Goal: Task Accomplishment & Management: Complete application form

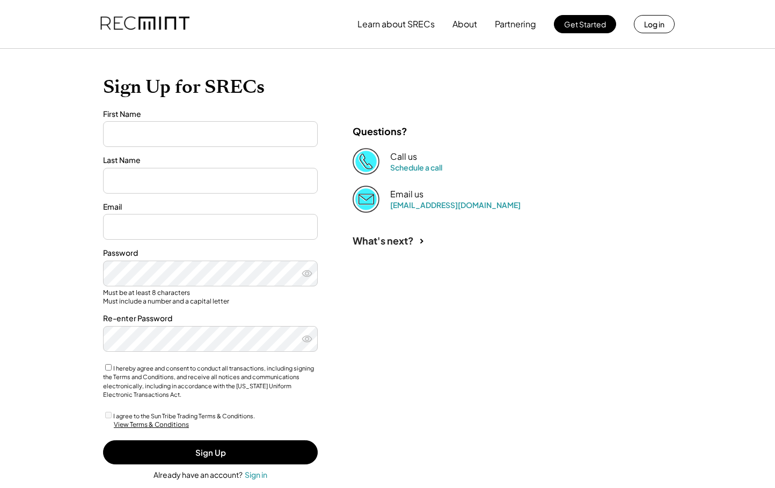
type input "******"
type input "**********"
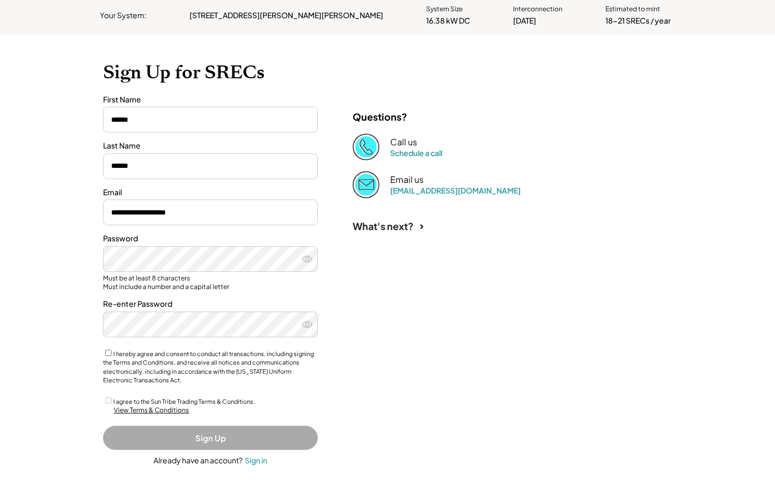
scroll to position [54, 0]
click at [305, 258] on icon at bounding box center [306, 259] width 11 height 11
click at [203, 434] on button "Sign Up" at bounding box center [210, 438] width 215 height 24
click at [204, 432] on button "Sign Up" at bounding box center [210, 438] width 215 height 24
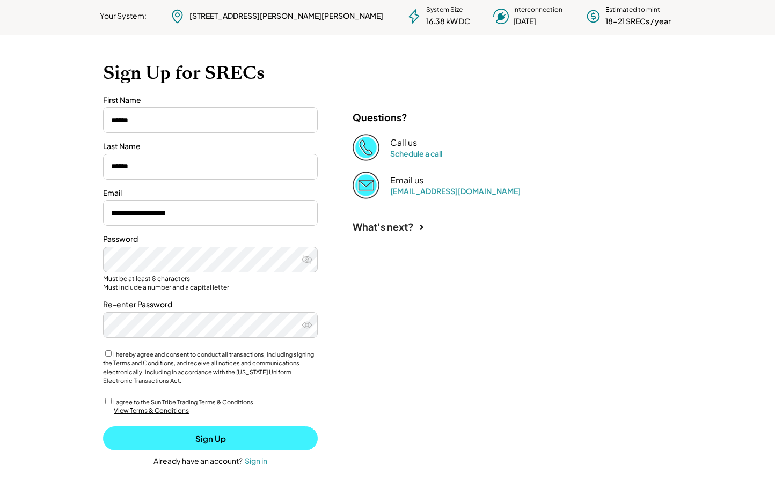
click at [209, 434] on button "Sign Up" at bounding box center [210, 438] width 215 height 24
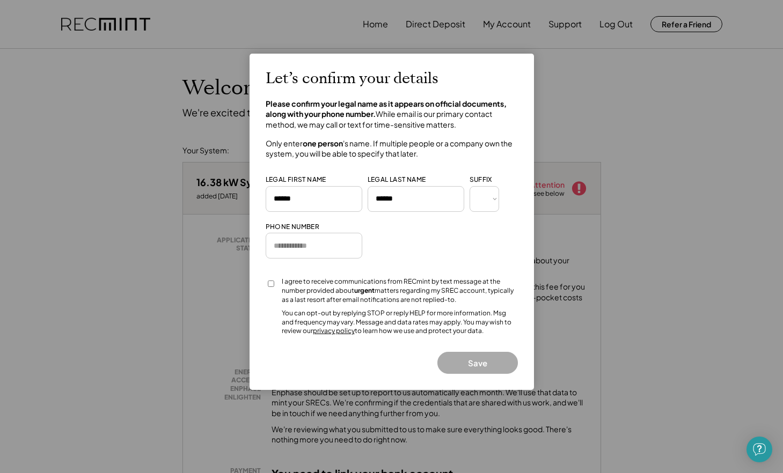
click at [179, 135] on div at bounding box center [391, 236] width 783 height 473
click at [482, 356] on button "Save" at bounding box center [477, 363] width 80 height 22
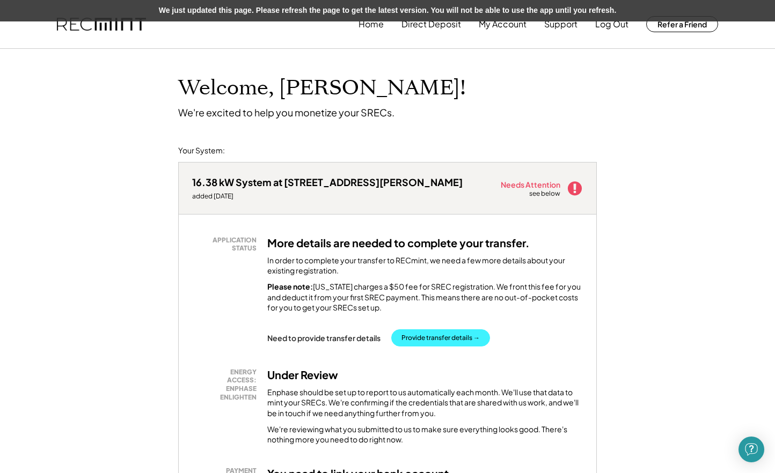
click at [432, 336] on button "Provide transfer details →" at bounding box center [440, 337] width 99 height 17
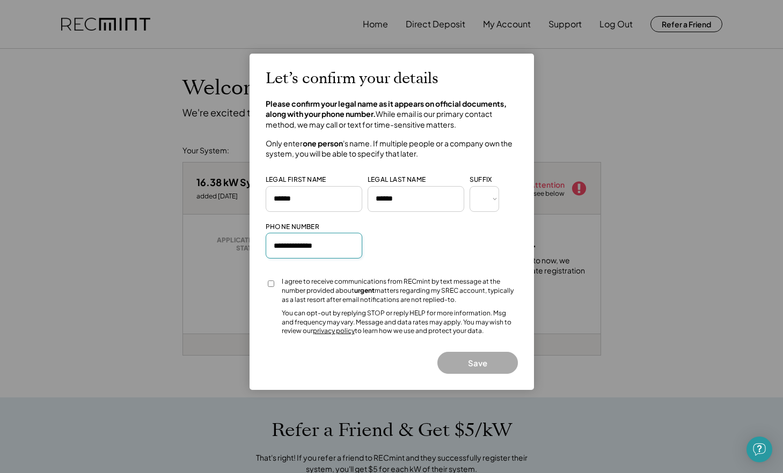
click at [327, 244] on input "input" at bounding box center [314, 246] width 97 height 26
type input "**********"
click at [466, 356] on button "Save" at bounding box center [477, 363] width 80 height 22
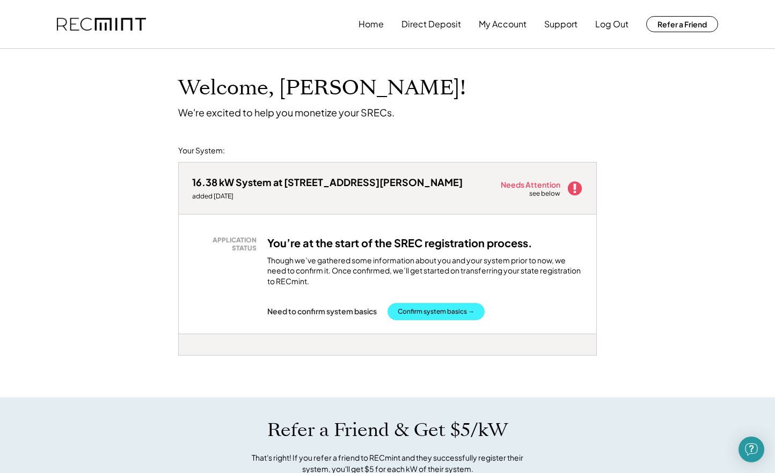
click at [434, 307] on button "Confirm system basics →" at bounding box center [435, 311] width 97 height 17
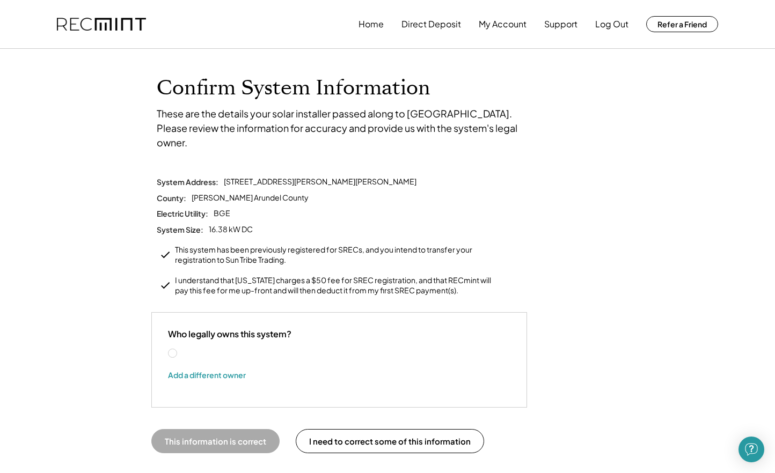
click at [179, 350] on label "Robert Supple" at bounding box center [227, 354] width 97 height 8
click at [240, 429] on button "This information is correct" at bounding box center [215, 441] width 128 height 24
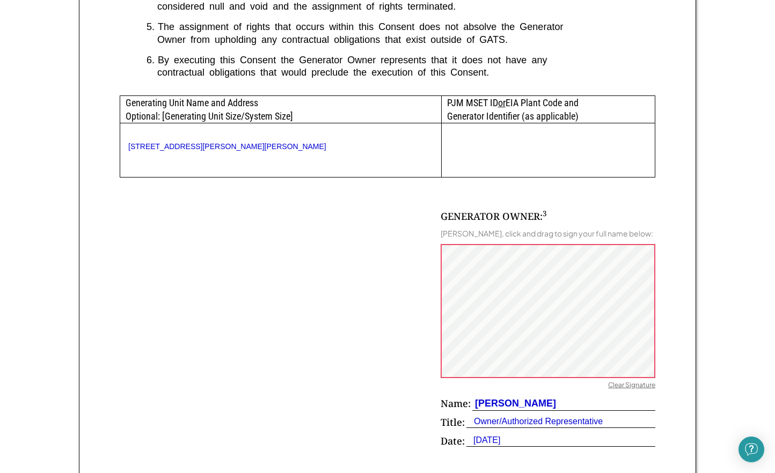
scroll to position [522, 0]
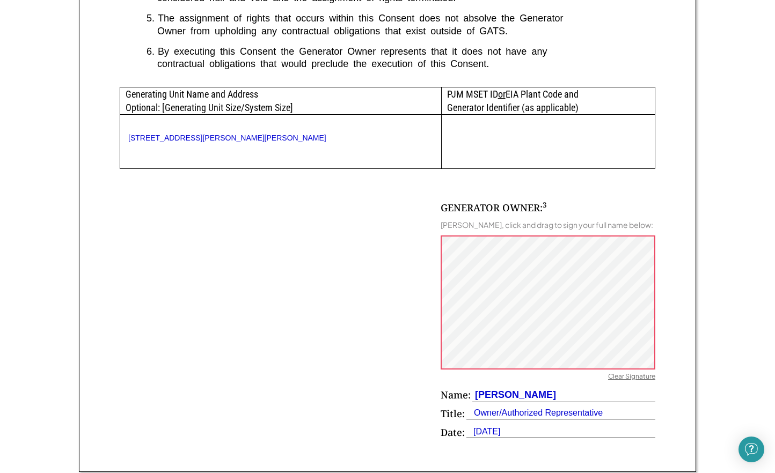
click at [625, 372] on div "Clear Signature" at bounding box center [631, 377] width 47 height 11
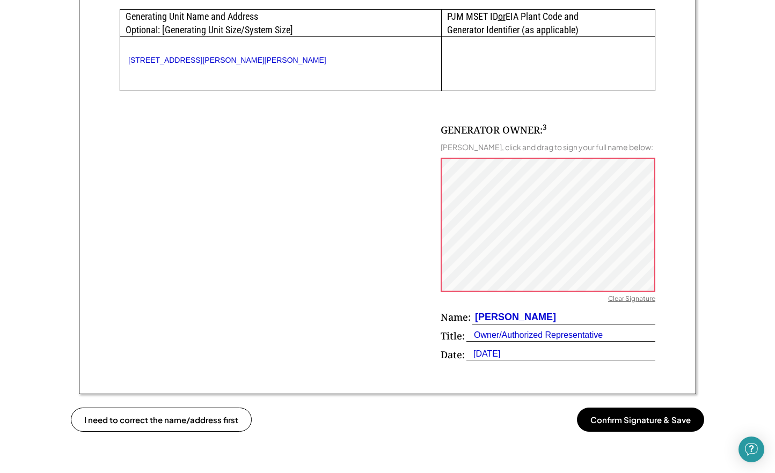
scroll to position [603, 0]
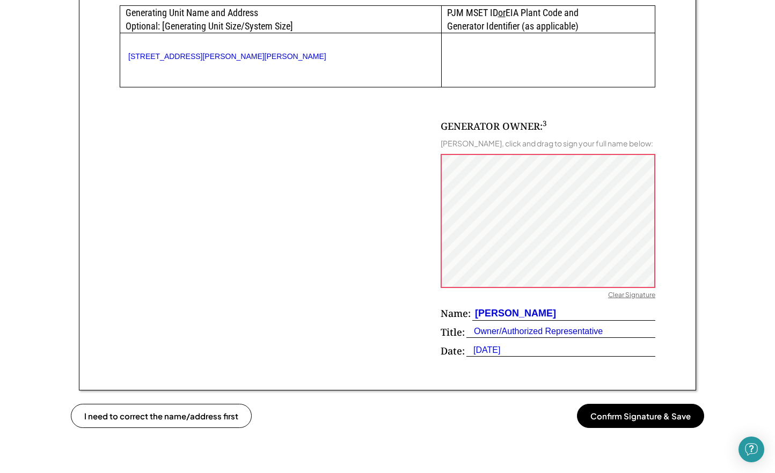
click at [610, 412] on button "Confirm Signature & Save" at bounding box center [640, 416] width 127 height 24
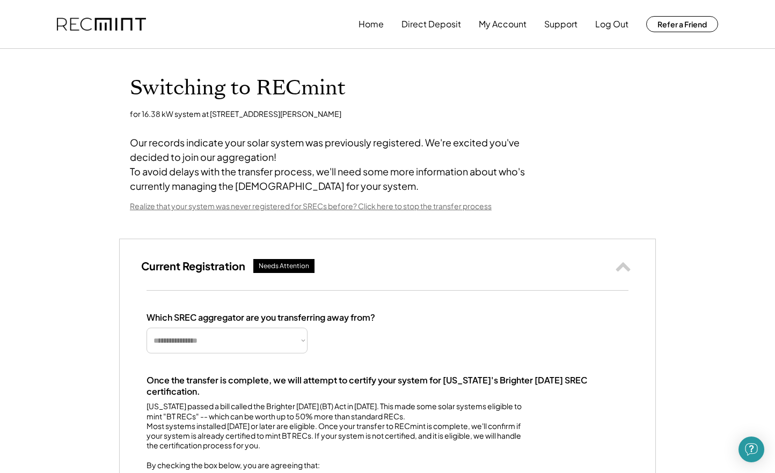
click at [297, 271] on div "Needs Attention" at bounding box center [284, 266] width 50 height 9
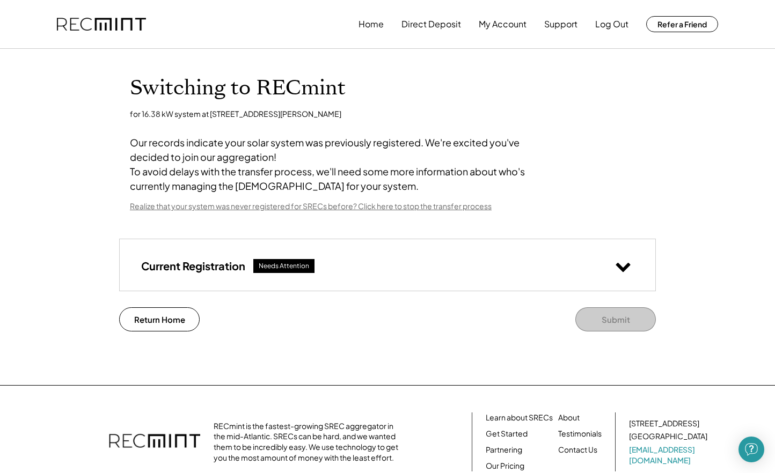
click at [618, 272] on use at bounding box center [623, 267] width 14 height 9
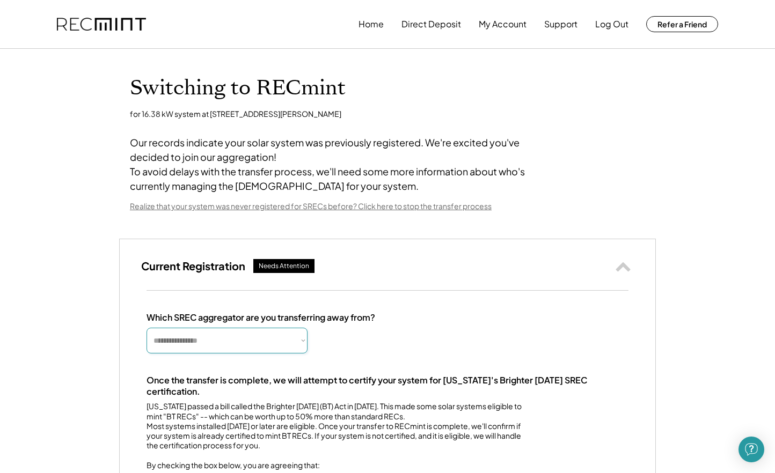
select select "**********"
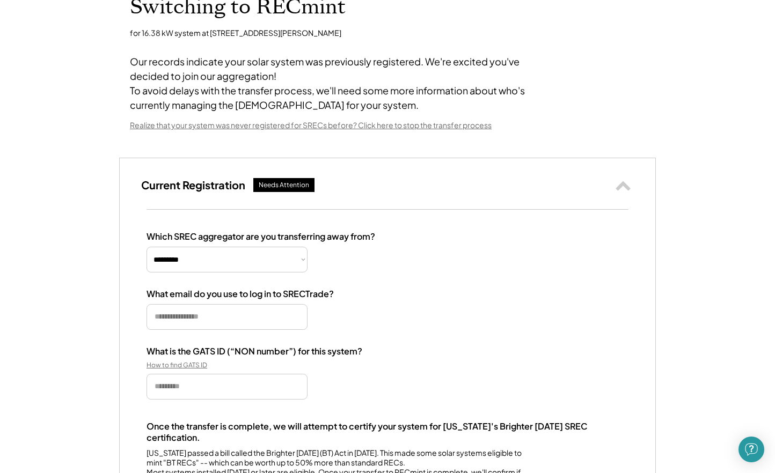
scroll to position [97, 0]
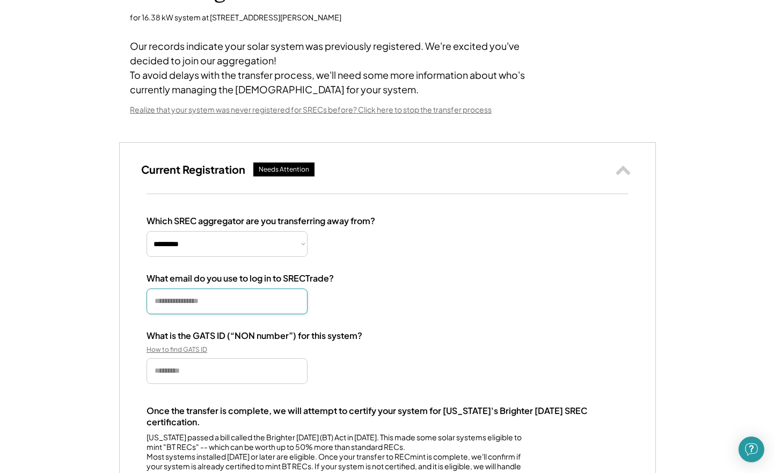
click at [235, 314] on input "email" at bounding box center [226, 302] width 161 height 26
type input "**********"
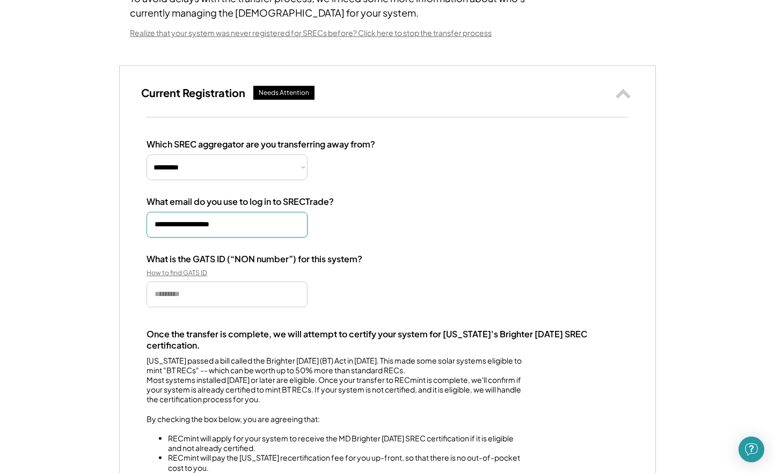
scroll to position [174, 0]
click at [190, 277] on div "How to find GATS ID" at bounding box center [199, 272] width 107 height 9
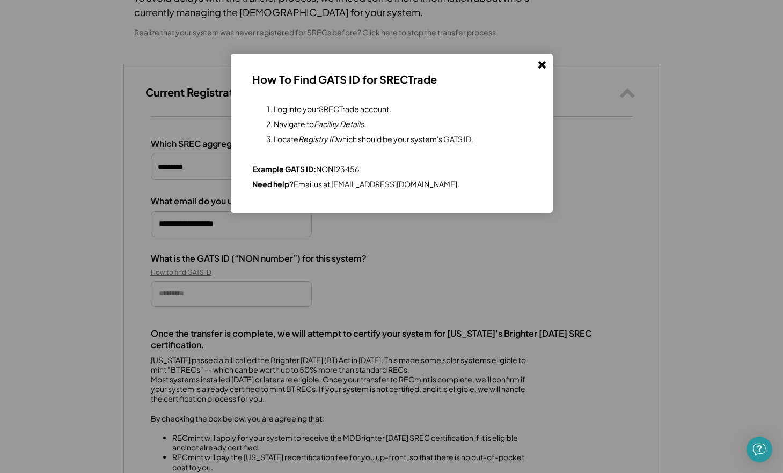
click at [541, 65] on use at bounding box center [542, 65] width 8 height 8
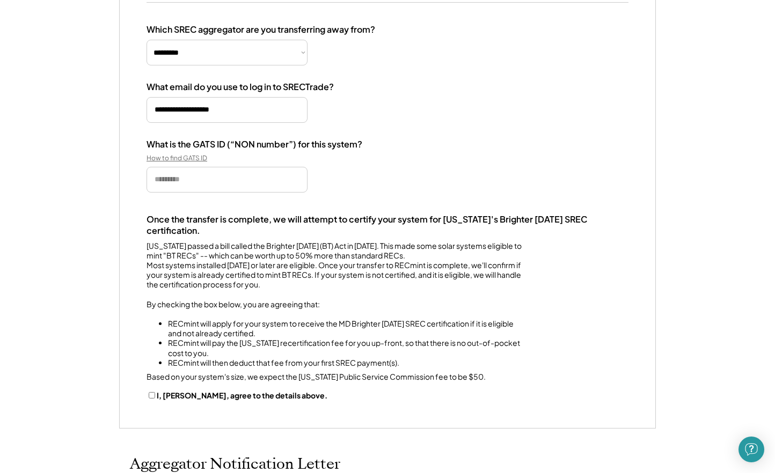
scroll to position [287, 0]
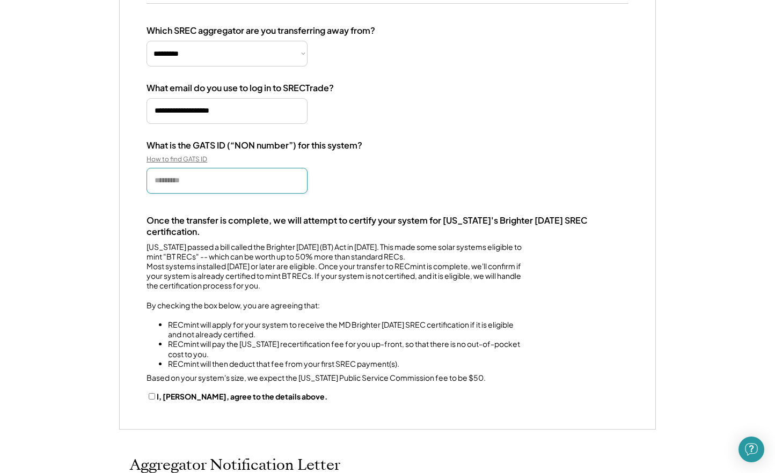
click at [266, 194] on input "input" at bounding box center [226, 181] width 161 height 26
click at [193, 164] on div "How to find GATS ID" at bounding box center [199, 159] width 107 height 9
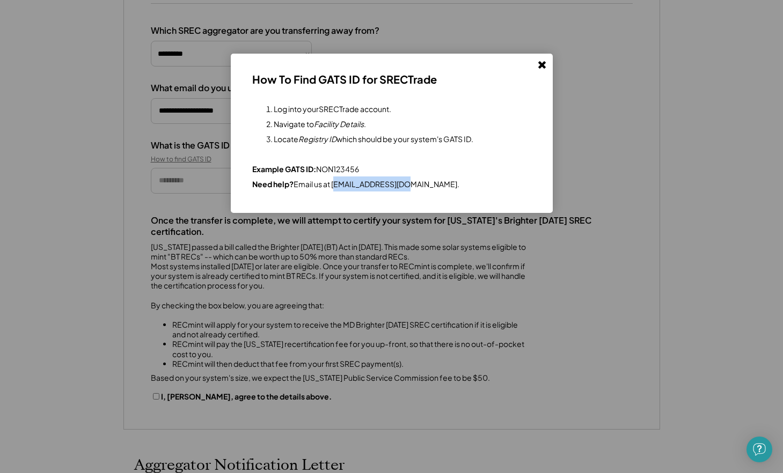
drag, startPoint x: 333, startPoint y: 185, endPoint x: 381, endPoint y: 191, distance: 48.1
click at [381, 191] on div "Log into your SRECTrade account . Navigate to Facility Details . Locate Registr…" at bounding box center [362, 138] width 221 height 105
copy div "help@recmint.com."
click at [541, 65] on use at bounding box center [542, 65] width 8 height 8
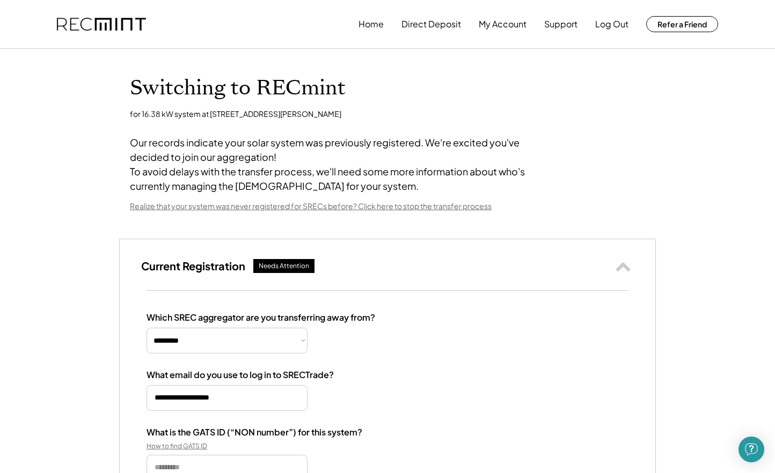
scroll to position [0, 0]
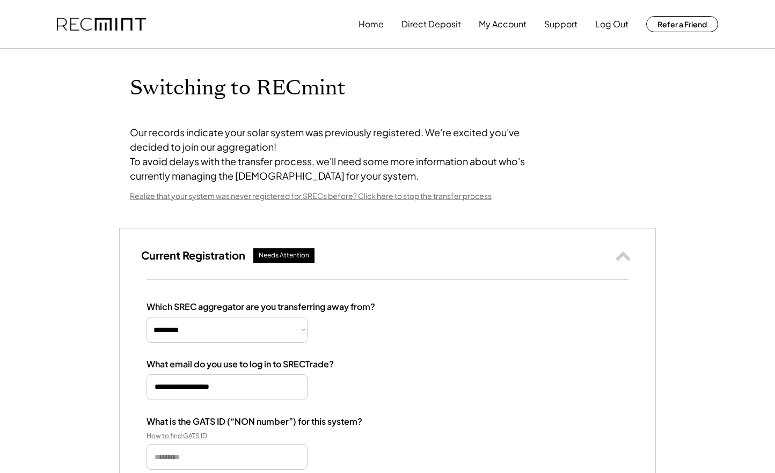
select select "**********"
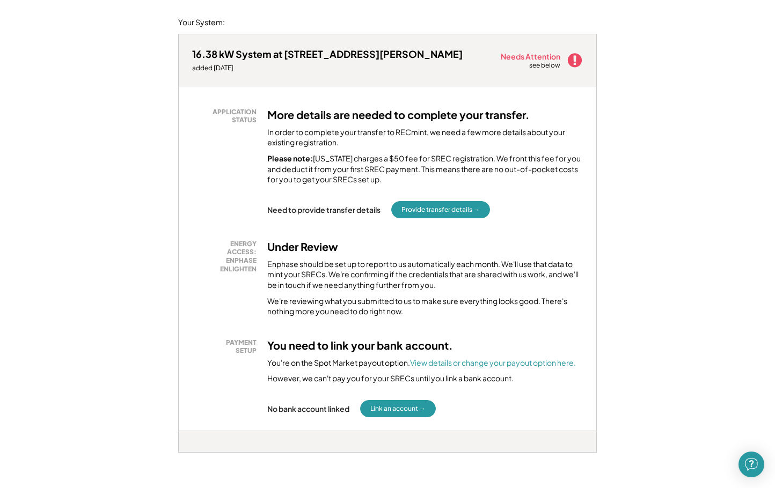
scroll to position [133, 0]
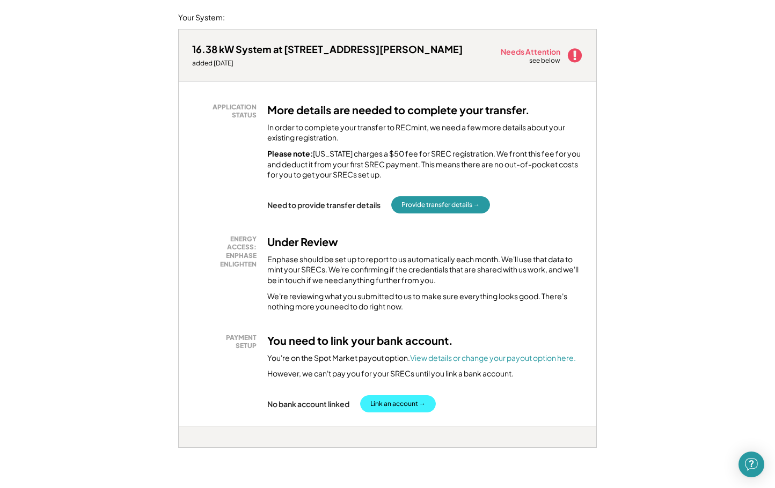
click at [402, 399] on button "Link an account →" at bounding box center [398, 403] width 76 height 17
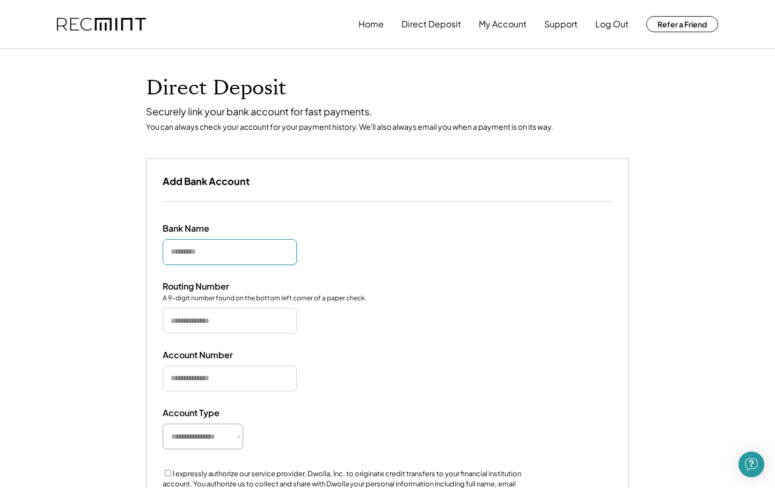
click at [281, 252] on input "input" at bounding box center [230, 252] width 134 height 26
type input "**********"
click at [247, 323] on input "input" at bounding box center [230, 321] width 134 height 26
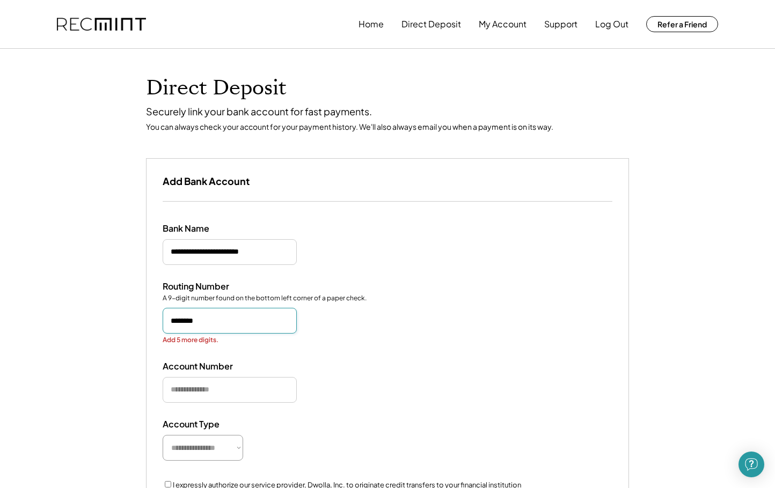
type input "*********"
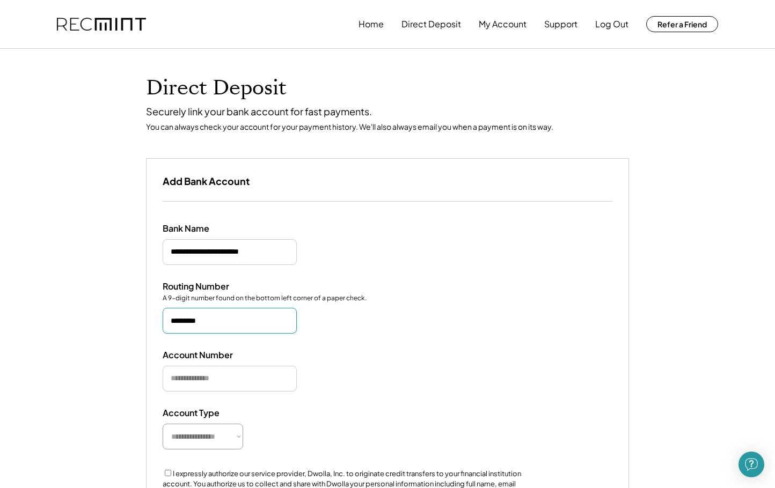
click at [213, 367] on input "input" at bounding box center [230, 379] width 134 height 26
type input "*********"
select select "**********"
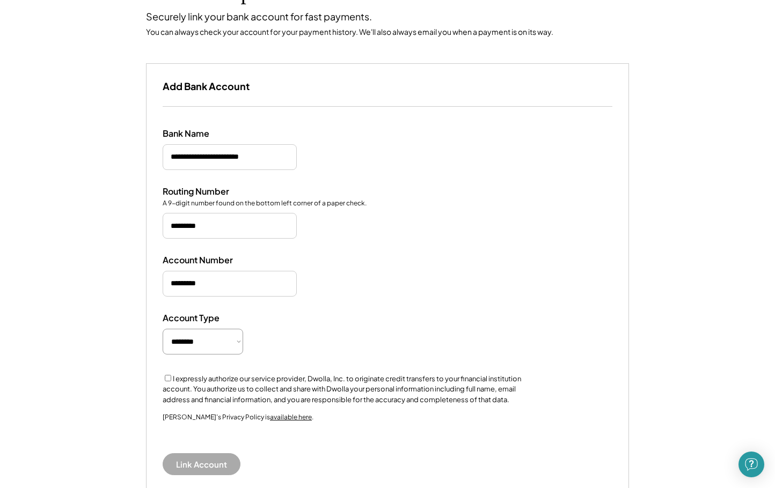
scroll to position [115, 0]
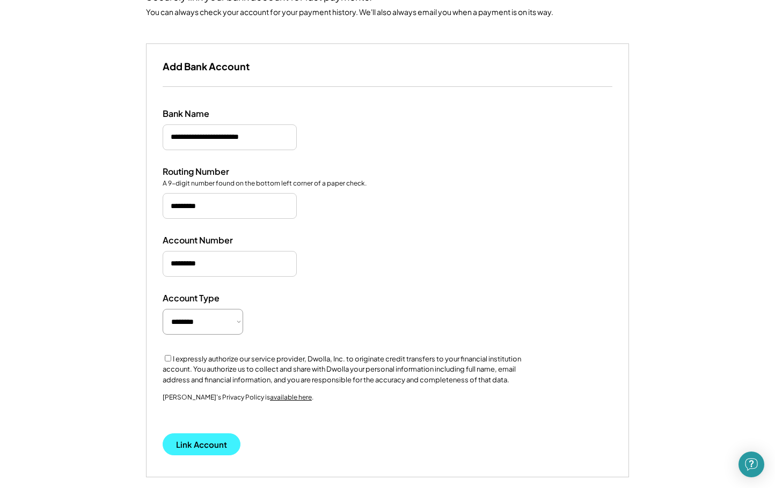
click at [201, 440] on button "Link Account" at bounding box center [202, 444] width 78 height 22
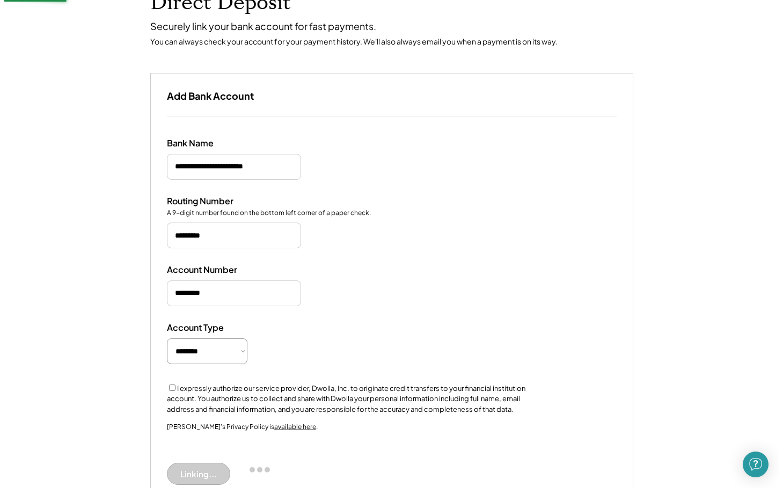
scroll to position [76, 0]
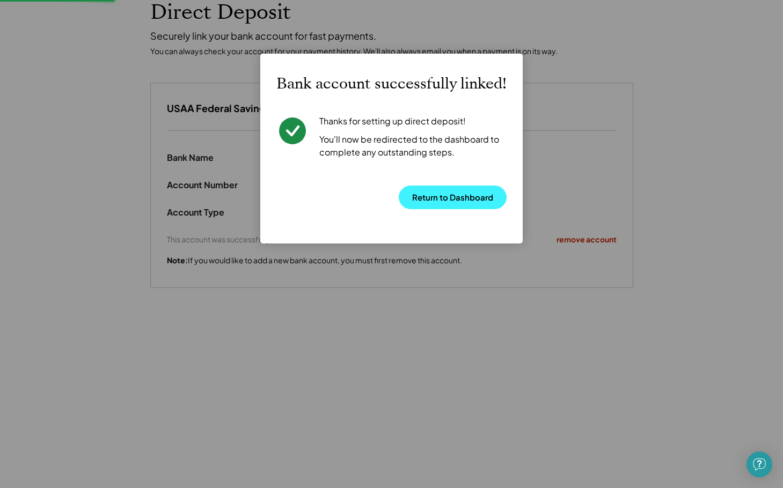
click at [444, 197] on button "Return to Dashboard" at bounding box center [453, 198] width 108 height 24
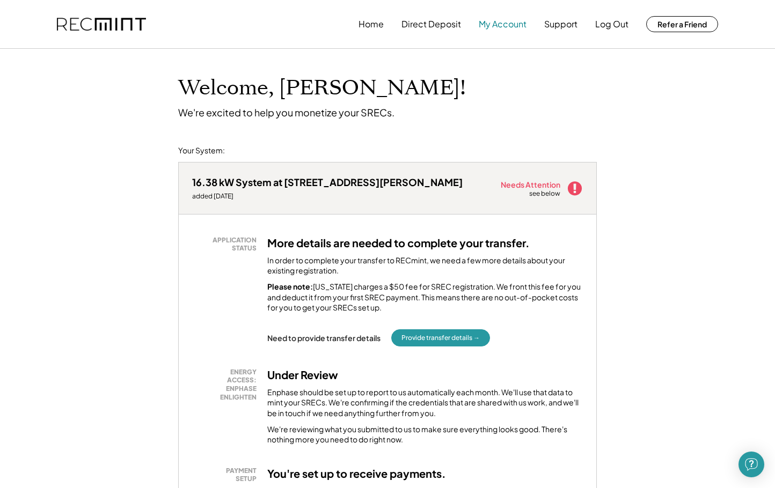
click at [500, 24] on button "My Account" at bounding box center [502, 23] width 48 height 21
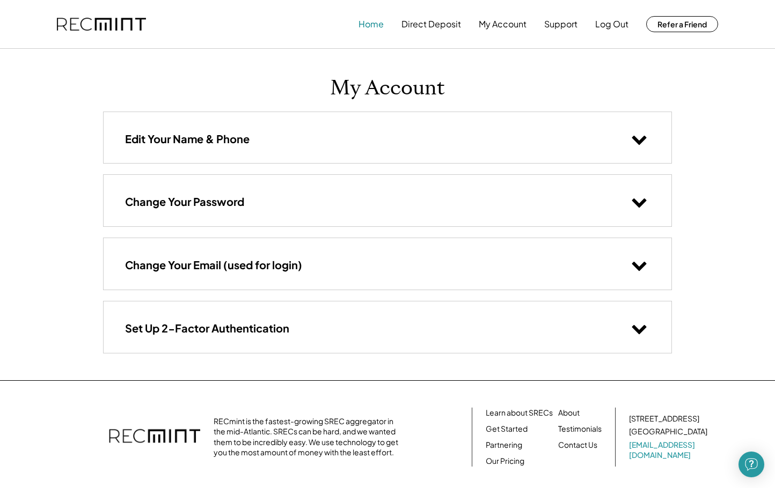
click at [372, 26] on button "Home" at bounding box center [370, 23] width 25 height 21
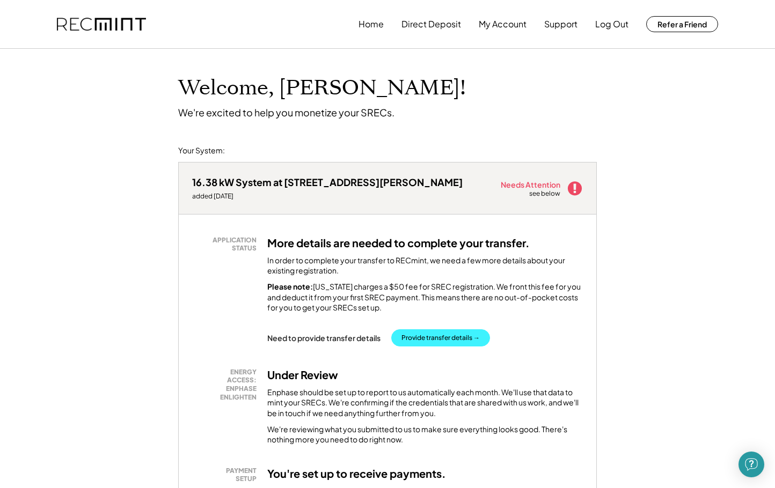
click at [447, 334] on button "Provide transfer details →" at bounding box center [440, 337] width 99 height 17
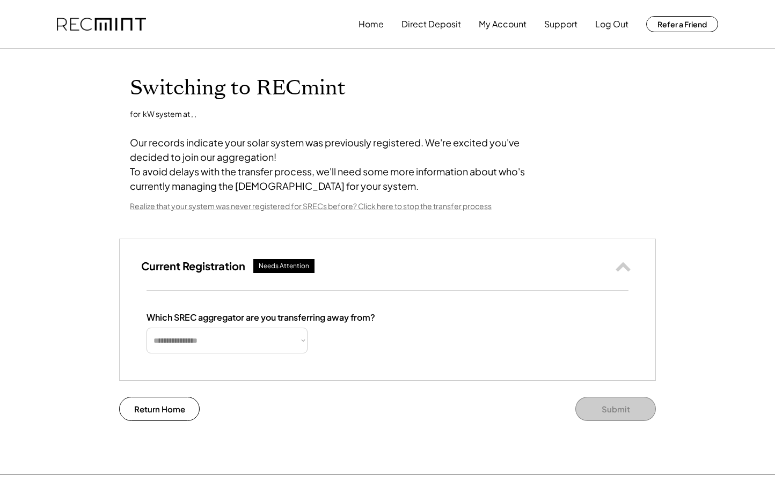
select select "**********"
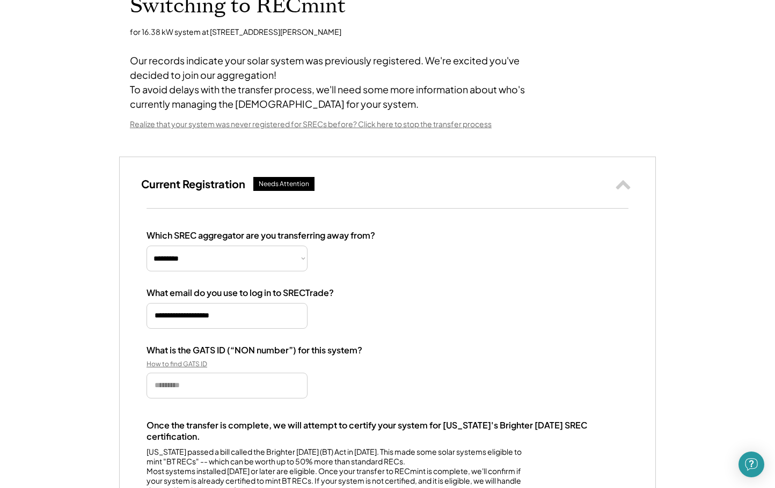
scroll to position [83, 0]
click at [201, 368] on div "How to find GATS ID" at bounding box center [199, 363] width 107 height 9
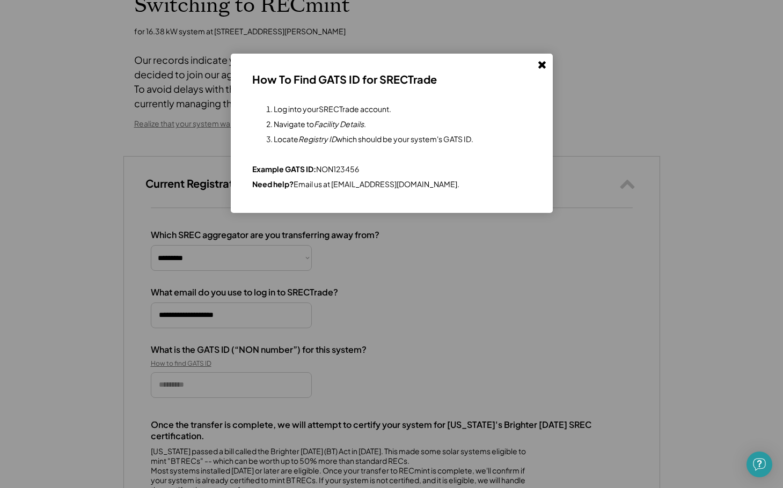
click at [541, 63] on use at bounding box center [542, 65] width 8 height 8
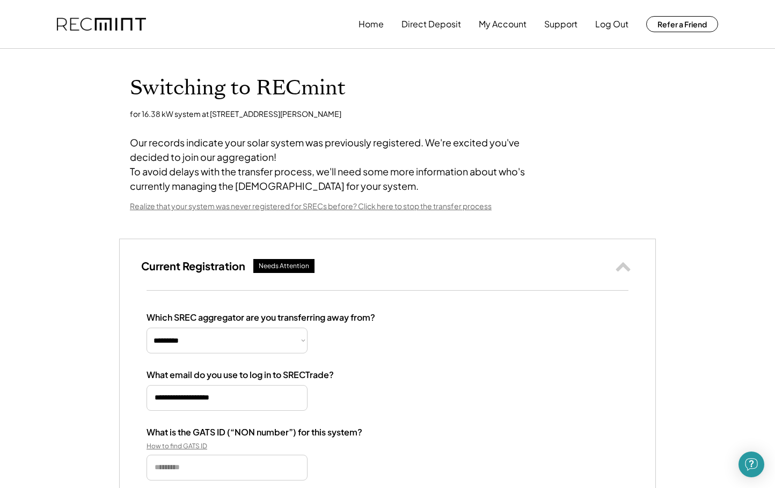
scroll to position [0, 0]
click at [494, 21] on button "My Account" at bounding box center [502, 23] width 48 height 21
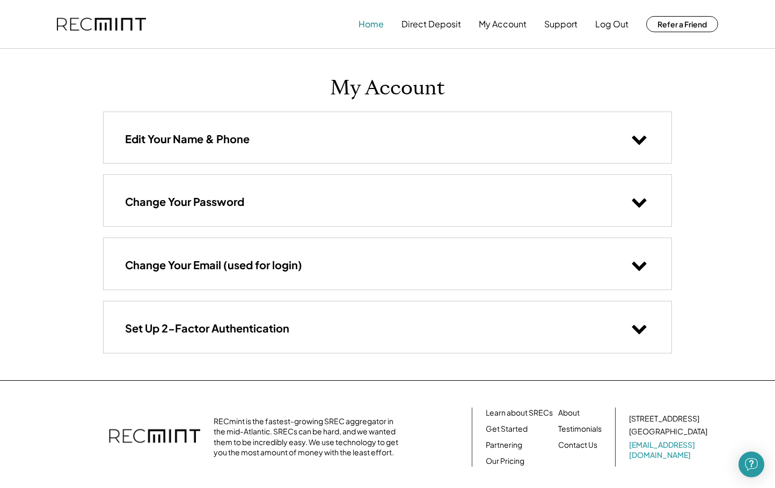
click at [374, 23] on button "Home" at bounding box center [370, 23] width 25 height 21
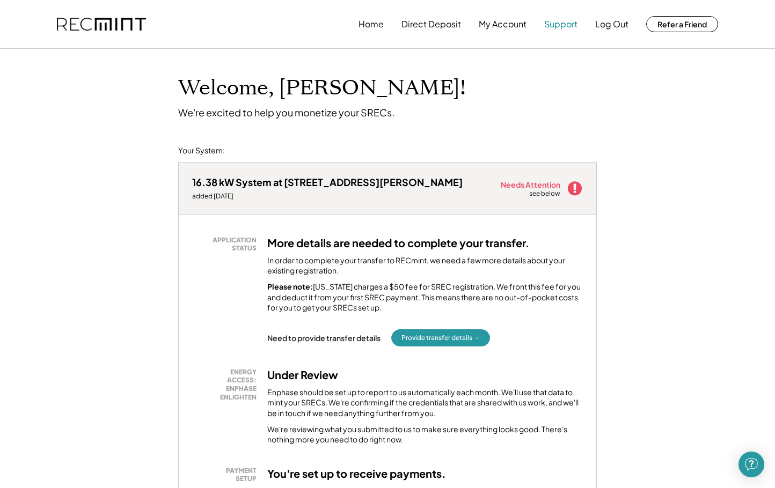
click at [568, 26] on button "Support" at bounding box center [560, 23] width 33 height 21
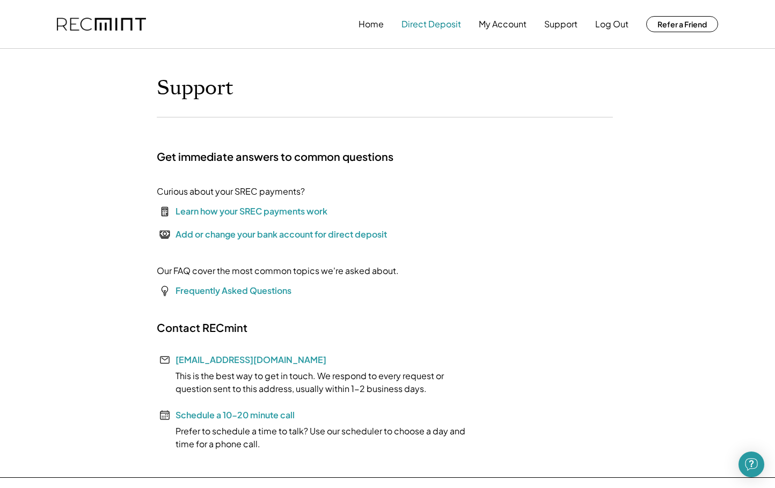
click at [455, 23] on button "Direct Deposit" at bounding box center [431, 23] width 60 height 21
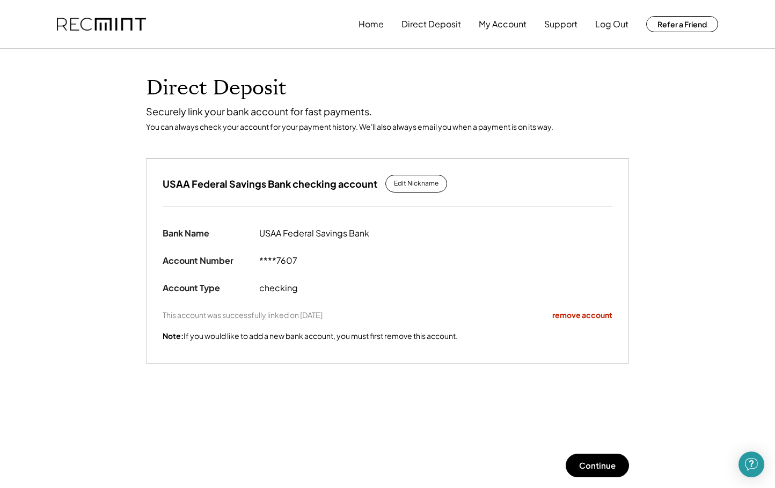
click at [488, 26] on button "My Account" at bounding box center [502, 23] width 48 height 21
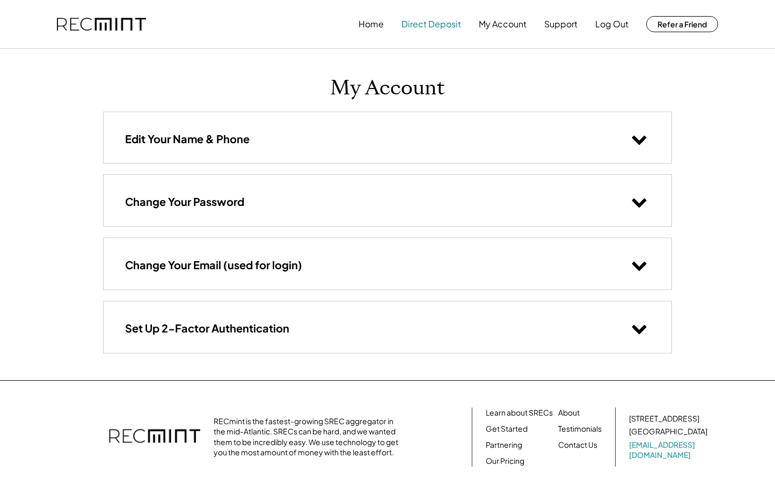
click at [452, 23] on button "Direct Deposit" at bounding box center [431, 23] width 60 height 21
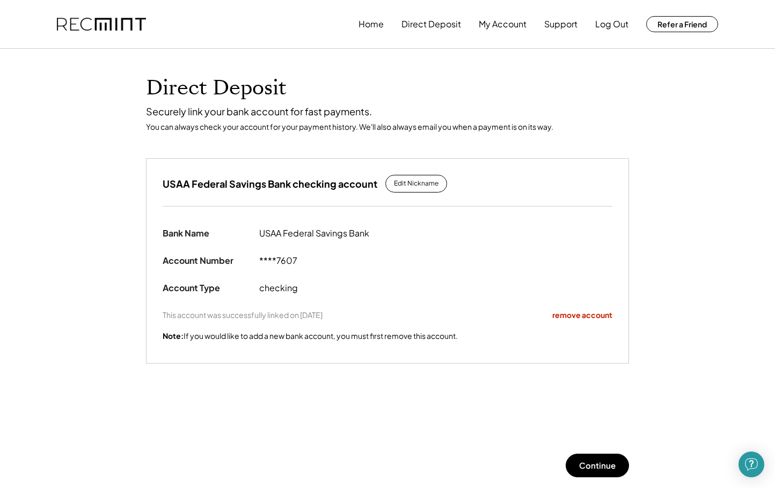
click at [397, 183] on div "Edit Nickname" at bounding box center [416, 183] width 45 height 9
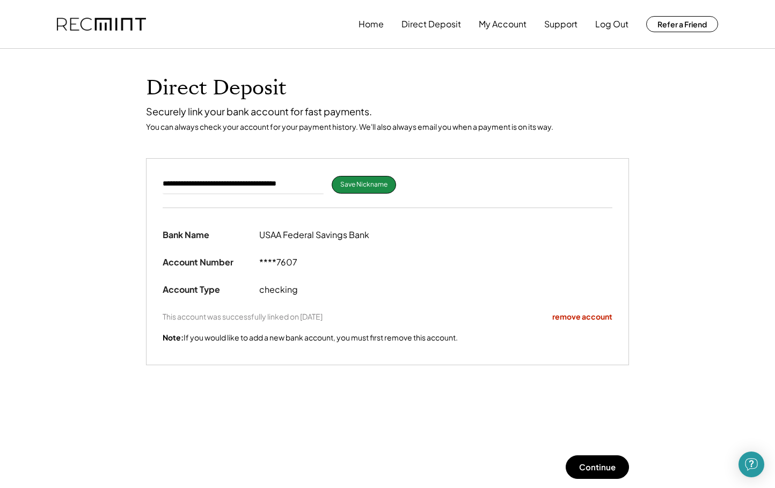
click at [364, 184] on div "Save Nickname" at bounding box center [363, 184] width 47 height 9
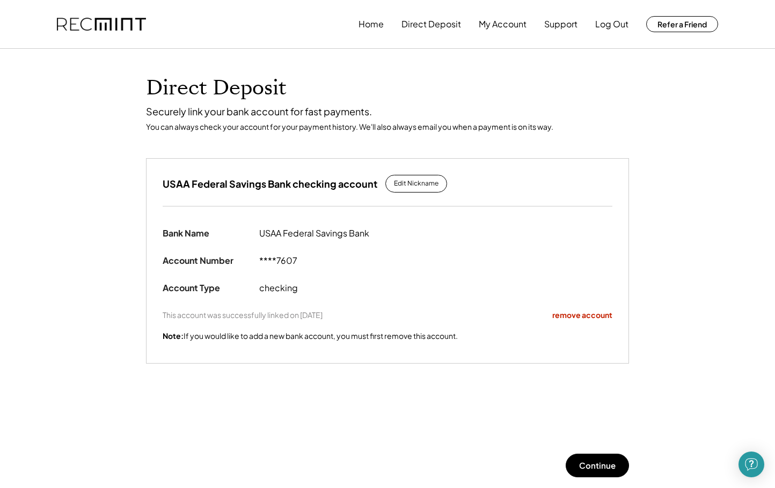
click at [377, 181] on div "USAA Federal Savings Bank checking account Edit Nickname" at bounding box center [305, 184] width 284 height 18
click at [405, 181] on div "Edit Nickname" at bounding box center [416, 183] width 45 height 9
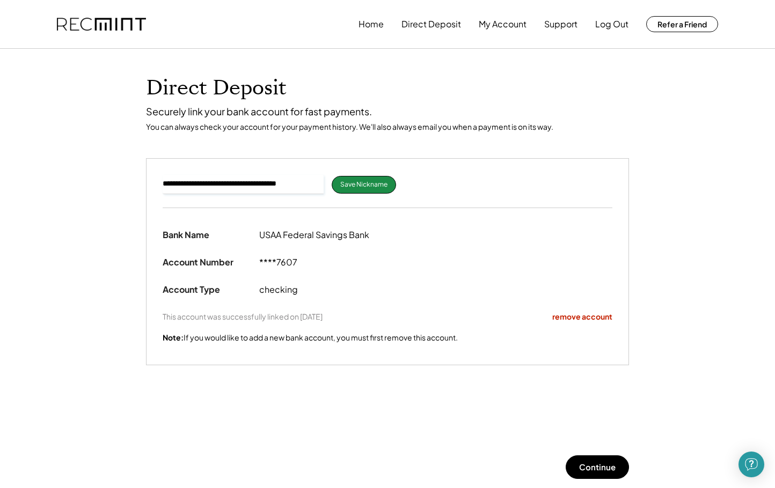
click at [308, 183] on input "input" at bounding box center [243, 184] width 161 height 19
click at [378, 23] on button "Home" at bounding box center [370, 23] width 25 height 21
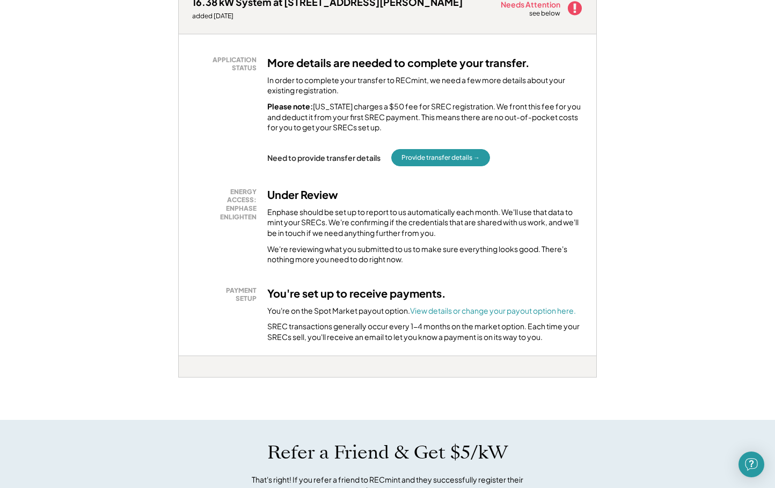
scroll to position [181, 0]
click at [447, 154] on button "Provide transfer details →" at bounding box center [440, 157] width 99 height 17
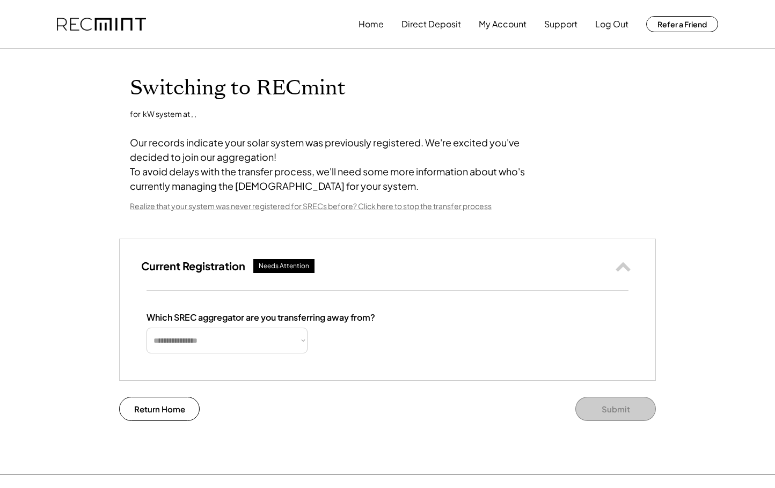
select select "**********"
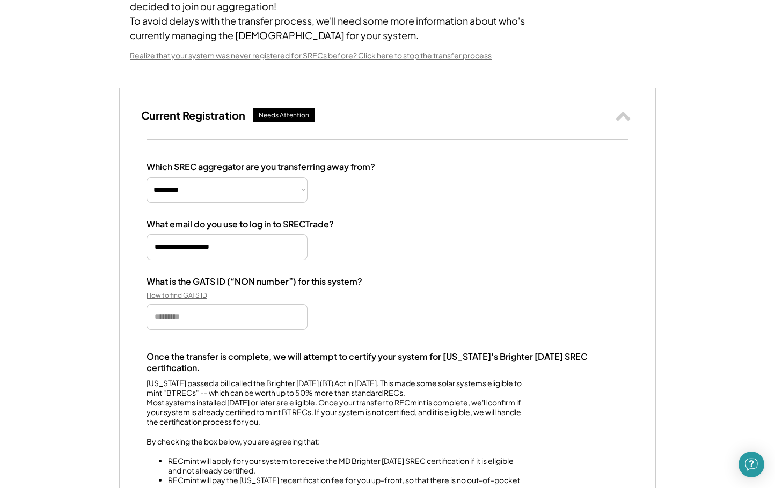
scroll to position [173, 0]
